Goal: Task Accomplishment & Management: Manage account settings

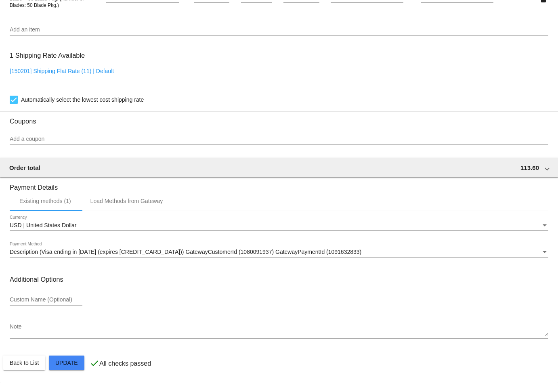
scroll to position [597, 0]
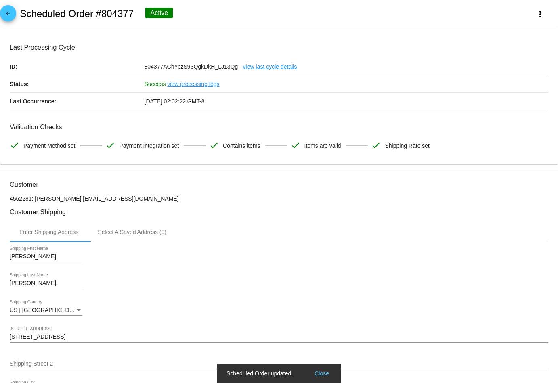
scroll to position [0, 0]
click at [13, 13] on link "arrow_back" at bounding box center [8, 13] width 16 height 16
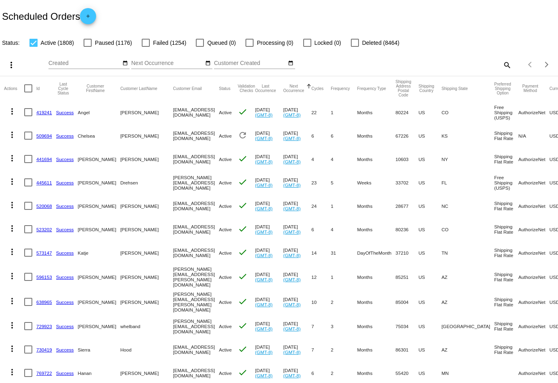
click at [505, 64] on mat-icon "search" at bounding box center [507, 65] width 10 height 13
click at [466, 64] on input "Search" at bounding box center [442, 63] width 139 height 6
paste input "[EMAIL_ADDRESS][DOMAIN_NAME]"
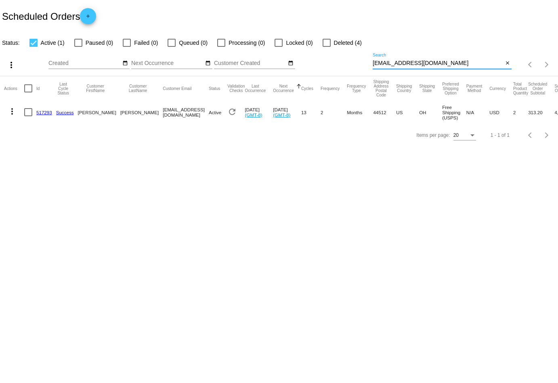
type input "[EMAIL_ADDRESS][DOMAIN_NAME]"
click at [14, 113] on mat-icon "more_vert" at bounding box center [12, 112] width 10 height 10
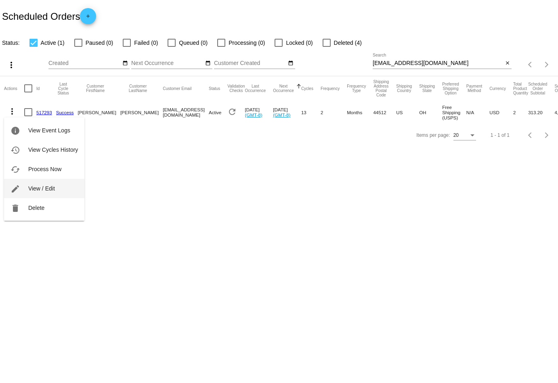
click at [64, 187] on button "edit View / Edit" at bounding box center [44, 188] width 80 height 19
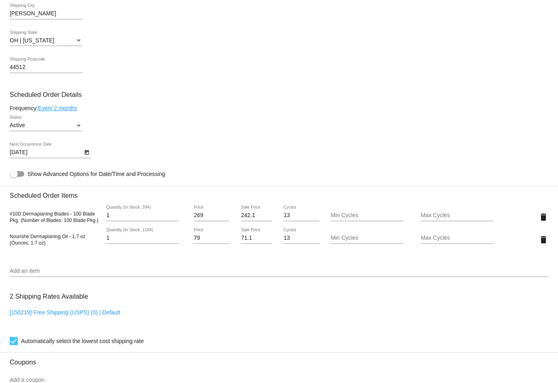
scroll to position [388, 0]
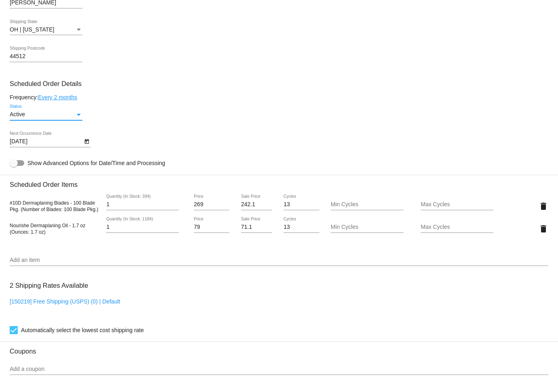
click at [51, 113] on div "Active" at bounding box center [42, 115] width 65 height 6
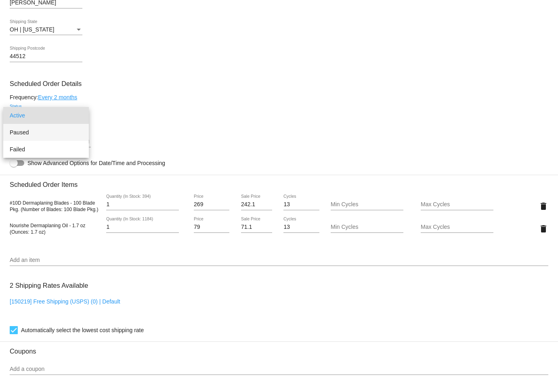
click at [49, 134] on span "Paused" at bounding box center [46, 132] width 73 height 17
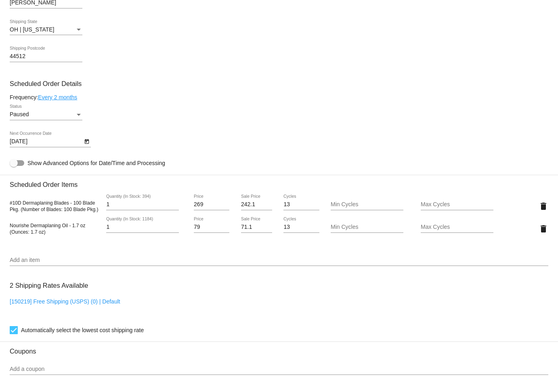
click at [180, 133] on div "[DATE] Next Occurrence Date" at bounding box center [279, 143] width 539 height 23
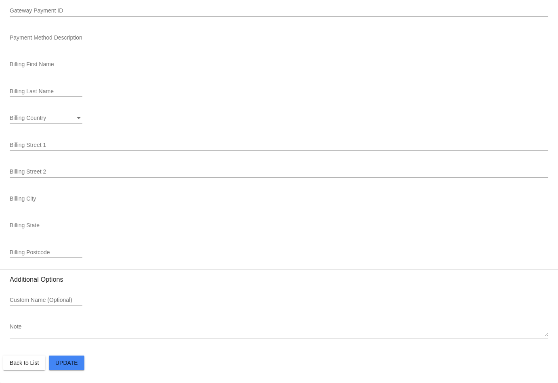
scroll to position [942, 0]
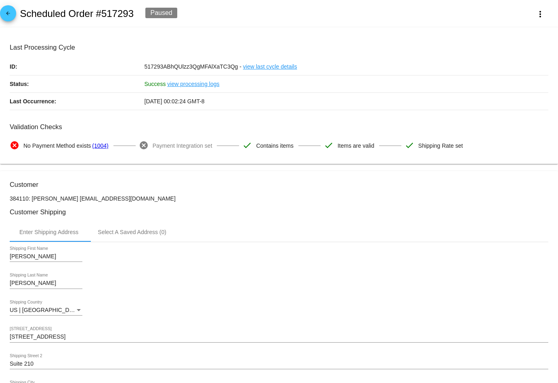
scroll to position [0, 0]
click at [9, 16] on mat-icon "arrow_back" at bounding box center [8, 16] width 10 height 10
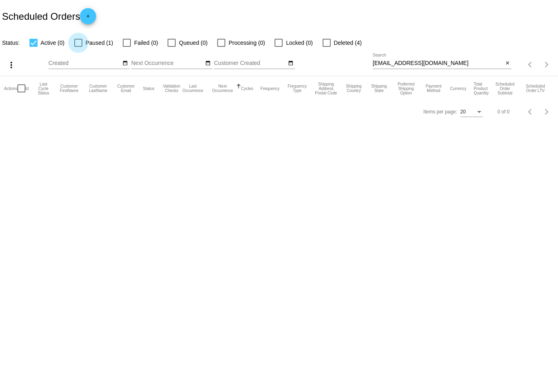
click at [75, 42] on div at bounding box center [78, 43] width 8 height 8
click at [78, 47] on input "Paused (1)" at bounding box center [78, 47] width 0 height 0
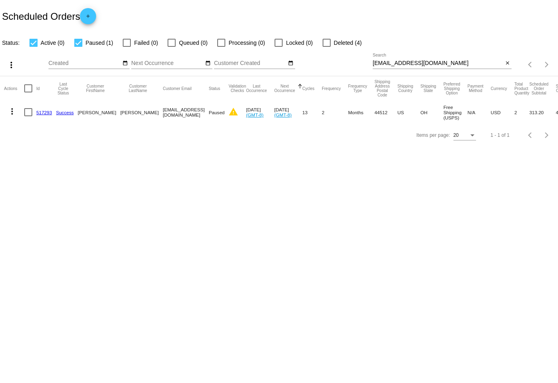
click at [12, 109] on mat-icon "more_vert" at bounding box center [12, 112] width 10 height 10
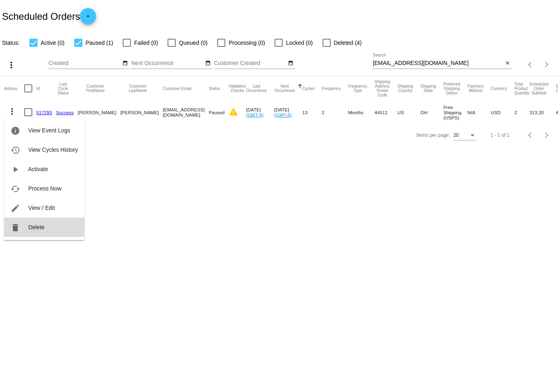
click at [44, 221] on button "delete Delete" at bounding box center [44, 227] width 80 height 19
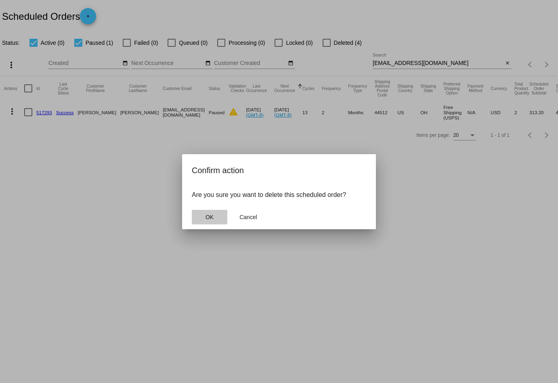
click at [214, 212] on button "OK" at bounding box center [210, 217] width 36 height 15
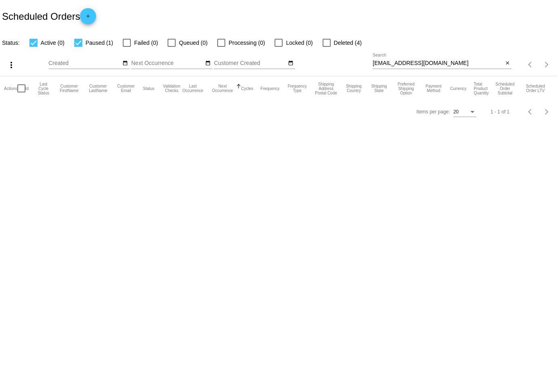
click at [81, 42] on div at bounding box center [78, 43] width 8 height 8
click at [78, 47] on input "Paused (1)" at bounding box center [78, 47] width 0 height 0
checkbox input "false"
